Goal: Task Accomplishment & Management: Manage account settings

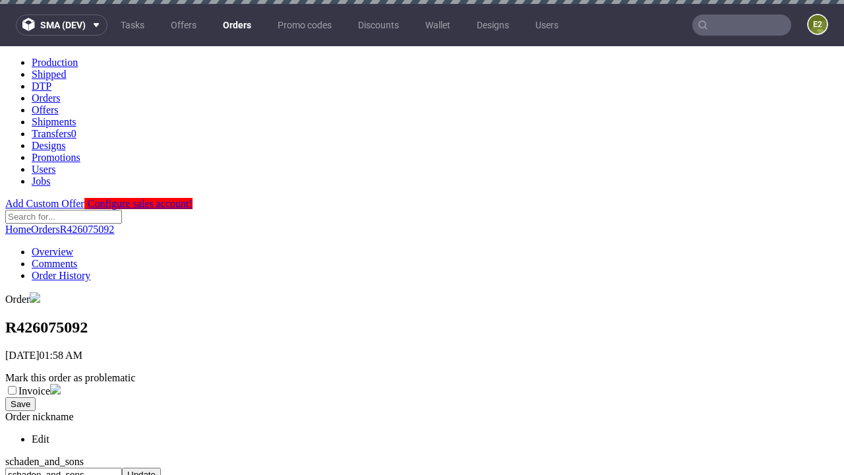
scroll to position [539, 0]
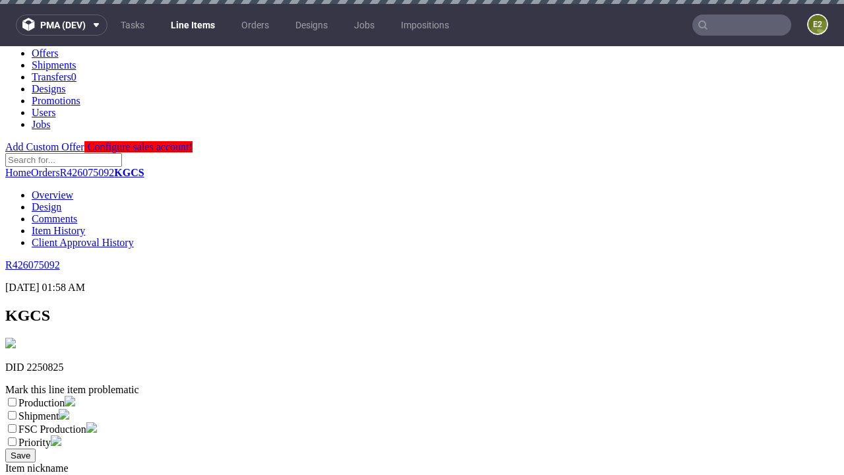
scroll to position [4, 0]
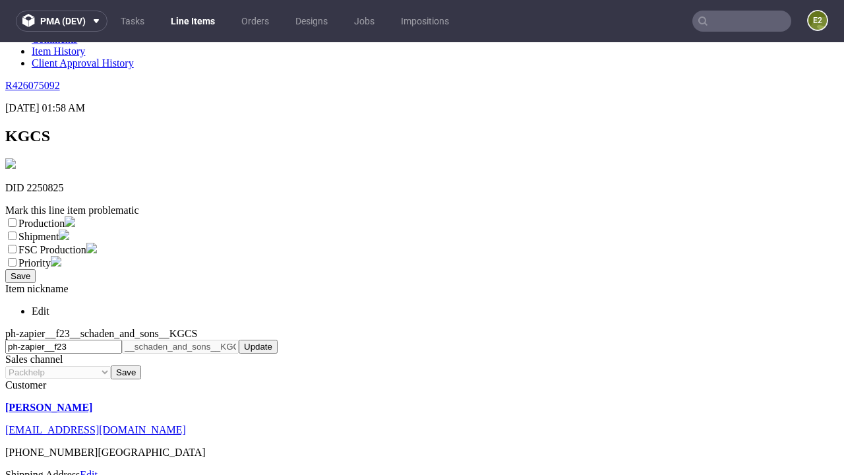
select select "dtp_ca_needed"
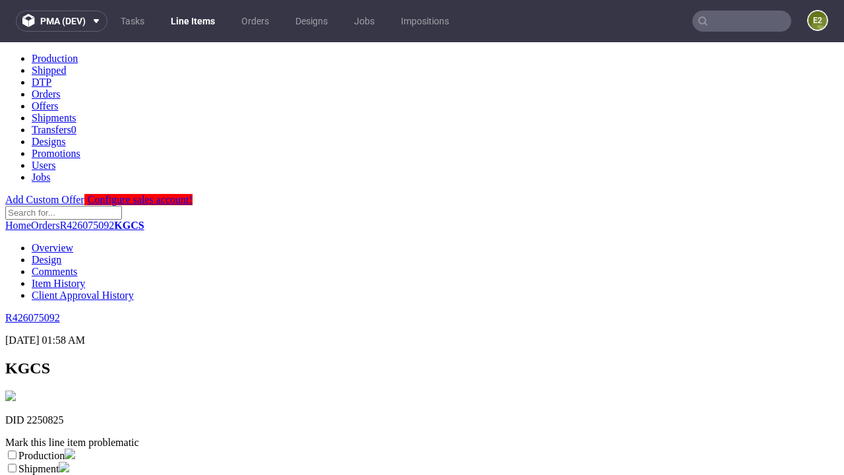
scroll to position [0, 0]
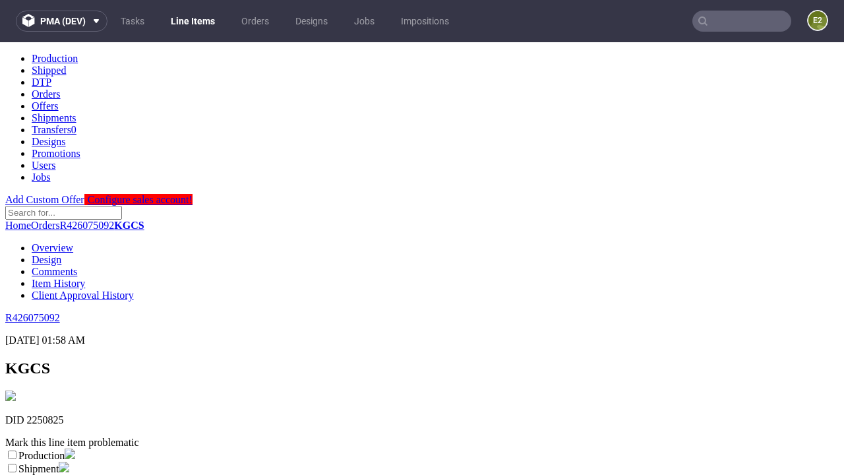
checkbox input "true"
